Goal: Communication & Community: Answer question/provide support

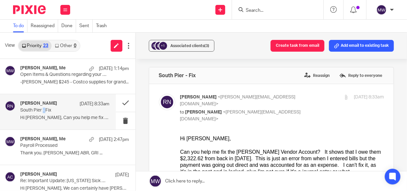
scroll to position [104, 0]
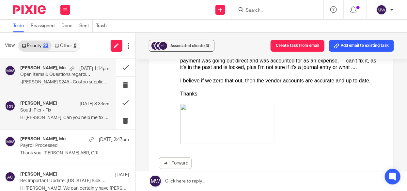
click at [56, 80] on p "-Thomas E. $245 - Costco supplies for grand..." at bounding box center [64, 82] width 89 height 6
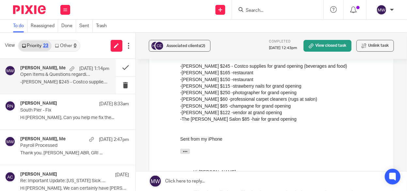
scroll to position [98, 0]
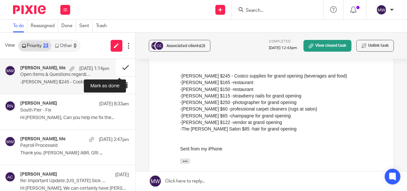
click at [119, 67] on button at bounding box center [126, 67] width 20 height 17
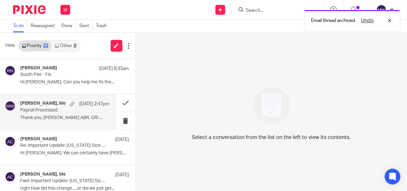
click at [43, 116] on p "Thank you. Brian J. Clinger ABR, GRI ..." at bounding box center [64, 118] width 89 height 6
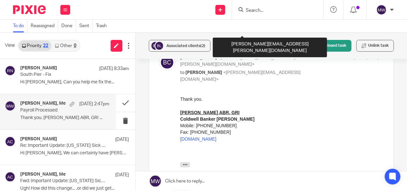
scroll to position [196, 0]
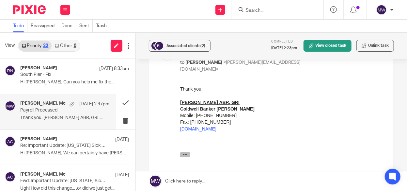
click at [186, 155] on icon "button" at bounding box center [184, 154] width 5 height 5
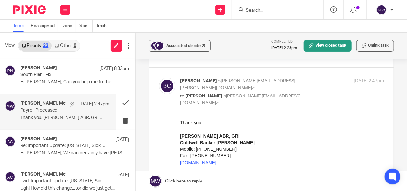
scroll to position [131, 0]
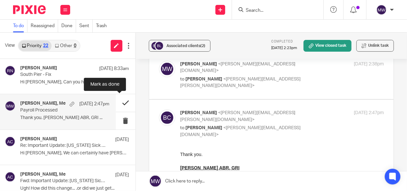
click at [118, 104] on button at bounding box center [126, 102] width 20 height 17
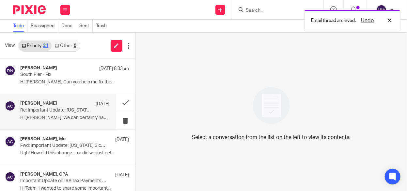
click at [39, 111] on p "Re: Important Update: Michigan Sick Time Act (ESTA) for Small Employers – Effec…" at bounding box center [55, 110] width 71 height 6
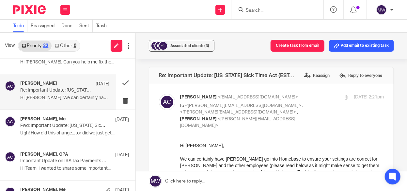
scroll to position [0, 0]
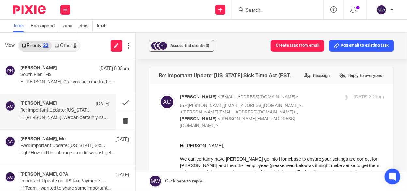
click at [37, 106] on div "Amy Corfixsen Sep 19" at bounding box center [64, 104] width 89 height 7
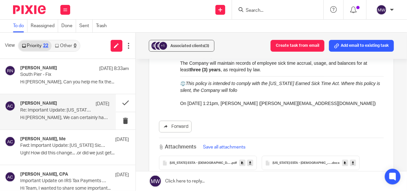
scroll to position [901, 0]
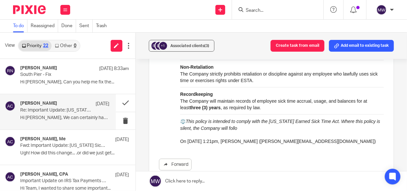
click at [185, 158] on div "Hi Amy I've set up sick time tracking in Home Base, so I think I'll be covered …" at bounding box center [282, 162] width 204 height 8
click at [186, 158] on button "button" at bounding box center [185, 160] width 10 height 5
click at [183, 158] on icon "button" at bounding box center [184, 160] width 5 height 5
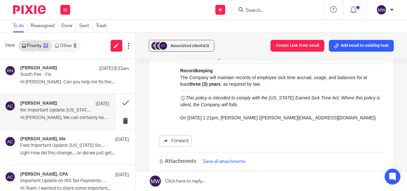
scroll to position [934, 0]
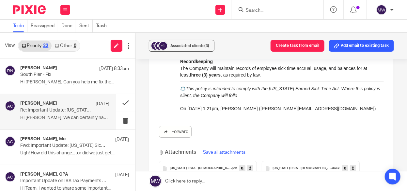
click at [184, 126] on icon "button" at bounding box center [184, 128] width 5 height 5
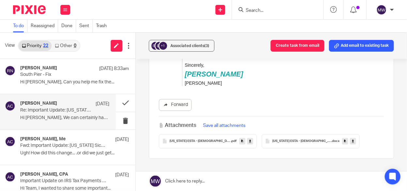
scroll to position [2063, 0]
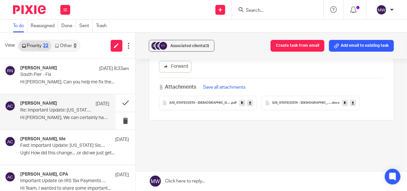
click at [298, 101] on span "Michigan ESTA - Seasonal Employee Policy Checklist and Employe Handbook Policy …" at bounding box center [301, 103] width 59 height 4
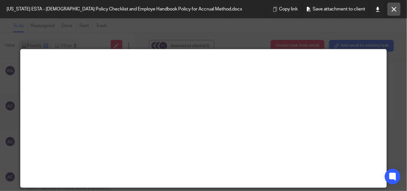
click at [392, 12] on button at bounding box center [393, 9] width 13 height 13
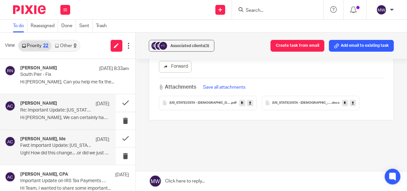
scroll to position [98, 0]
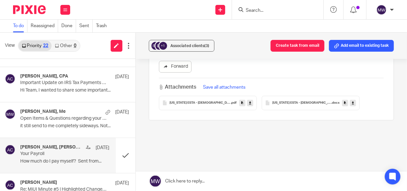
click at [60, 155] on p "Your Payroll" at bounding box center [55, 154] width 71 height 6
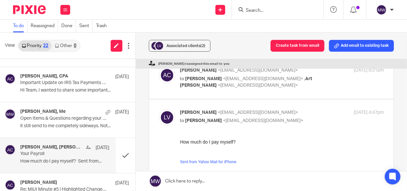
scroll to position [65, 0]
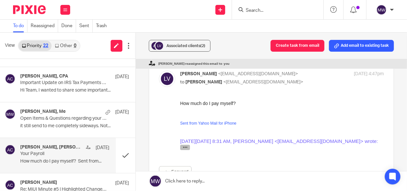
click at [185, 148] on icon "button" at bounding box center [184, 146] width 5 height 5
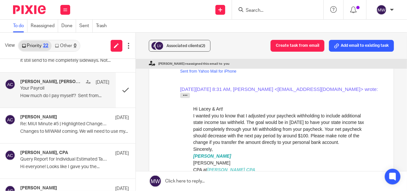
scroll to position [102, 0]
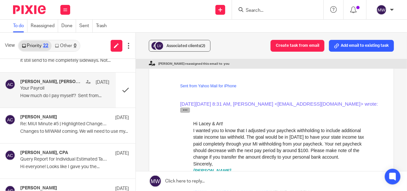
click at [183, 109] on icon "button" at bounding box center [184, 109] width 5 height 5
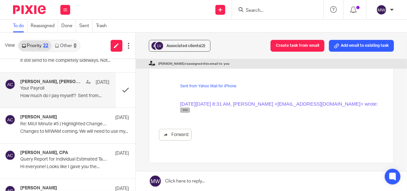
click at [181, 108] on button "button" at bounding box center [185, 109] width 10 height 5
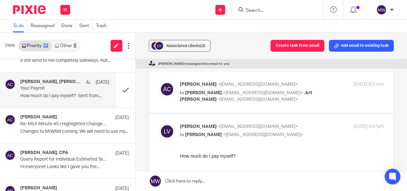
scroll to position [0, 0]
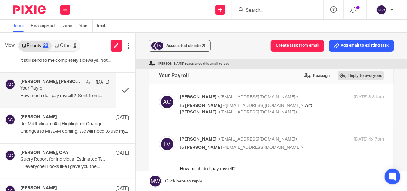
click at [341, 77] on label "Reply to everyone" at bounding box center [361, 75] width 46 height 10
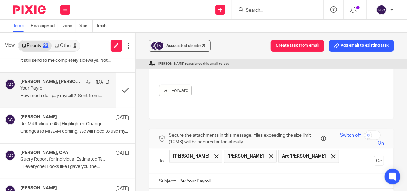
scroll to position [261, 0]
click at [364, 130] on input "checkbox" at bounding box center [372, 134] width 17 height 9
checkbox input "true"
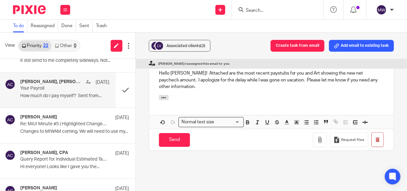
scroll to position [392, 0]
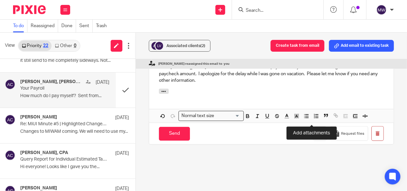
click at [317, 130] on icon "button" at bounding box center [320, 133] width 7 height 7
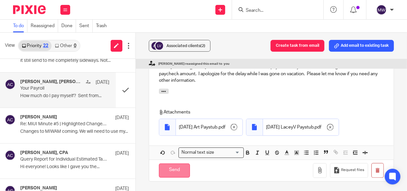
click at [176, 163] on input "Send" at bounding box center [174, 170] width 31 height 14
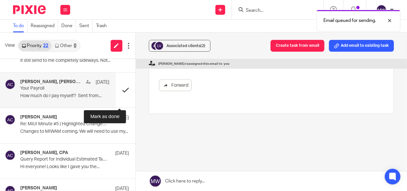
click at [119, 90] on button at bounding box center [126, 89] width 20 height 35
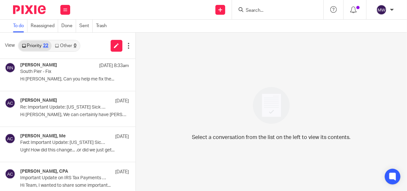
scroll to position [0, 0]
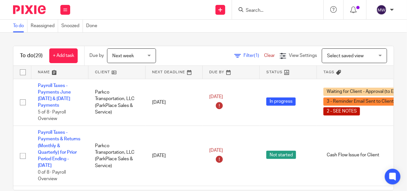
click at [250, 8] on input "Search" at bounding box center [274, 11] width 59 height 6
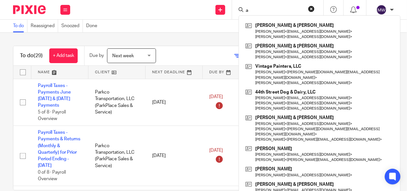
type input "a"
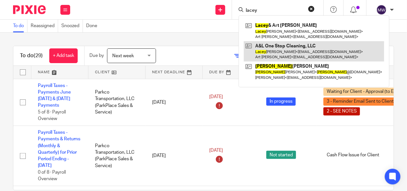
type input "lacey"
click at [263, 44] on link at bounding box center [314, 51] width 140 height 20
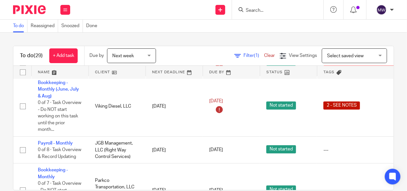
scroll to position [848, 0]
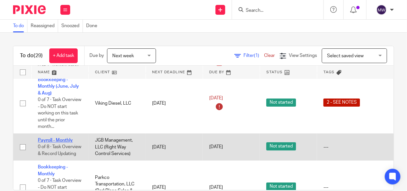
click at [66, 138] on link "Payroll - Monthly" at bounding box center [55, 140] width 35 height 5
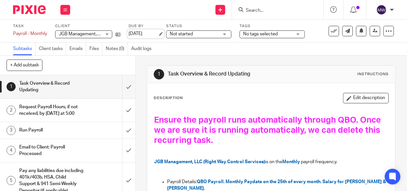
click at [140, 35] on link "[DATE]" at bounding box center [143, 33] width 29 height 7
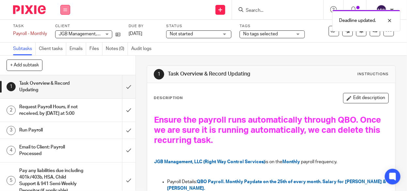
click at [62, 5] on button at bounding box center [65, 10] width 10 height 10
click at [59, 30] on link "Work" at bounding box center [61, 30] width 11 height 5
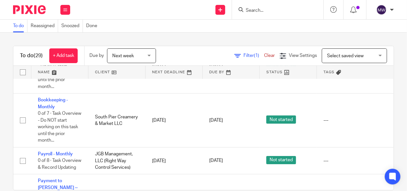
scroll to position [946, 0]
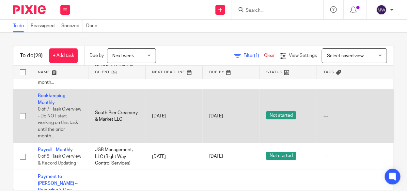
click at [48, 89] on td "Bookkeeping - Monthly 0 of 7 · Task Overview - Do NOT start working on this tas…" at bounding box center [59, 116] width 57 height 54
click at [48, 93] on link "Bookkeeping - Monthly" at bounding box center [53, 98] width 30 height 11
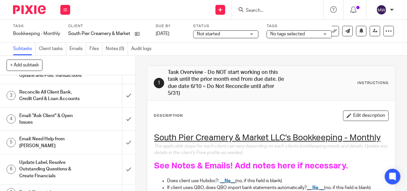
scroll to position [54, 0]
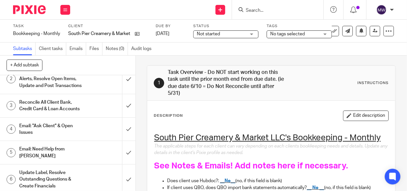
click at [57, 137] on h1 "Email: "Ask Client" & Open Issues" at bounding box center [51, 129] width 64 height 17
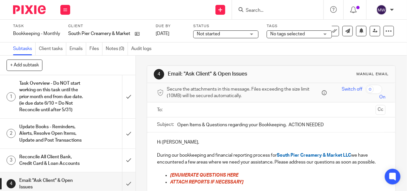
click at [184, 112] on input "text" at bounding box center [271, 110] width 204 height 8
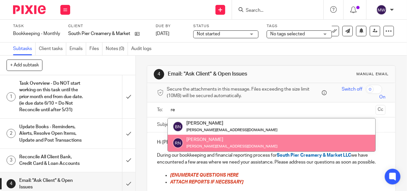
type input "re"
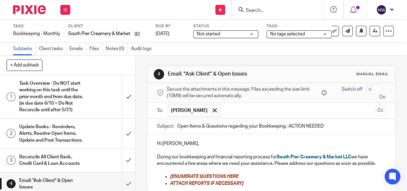
drag, startPoint x: 337, startPoint y: 126, endPoint x: 149, endPoint y: 126, distance: 188.0
click at [149, 126] on div "Subject: Open Items & Questions regarding your Bookkeeping. ACTION NEEDED" at bounding box center [271, 125] width 248 height 15
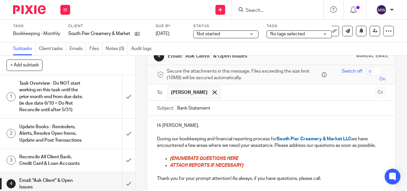
scroll to position [33, 0]
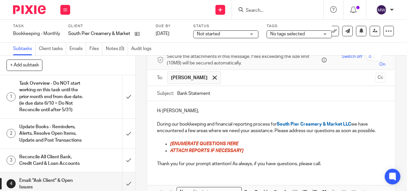
type input "Bank Statement"
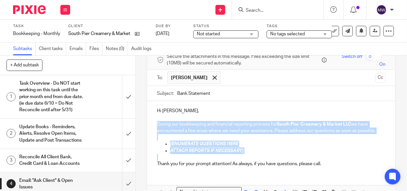
drag, startPoint x: 165, startPoint y: 121, endPoint x: 302, endPoint y: 155, distance: 140.8
click at [302, 155] on div "Hi [PERSON_NAME], During our bookkeeping and financial reporting process for So…" at bounding box center [271, 136] width 248 height 71
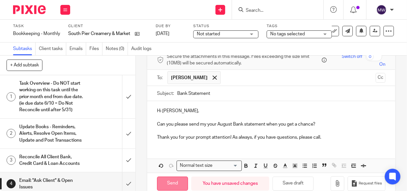
click at [173, 177] on input "Send" at bounding box center [172, 183] width 31 height 14
type input "Sent"
